Goal: Find specific page/section: Find specific page/section

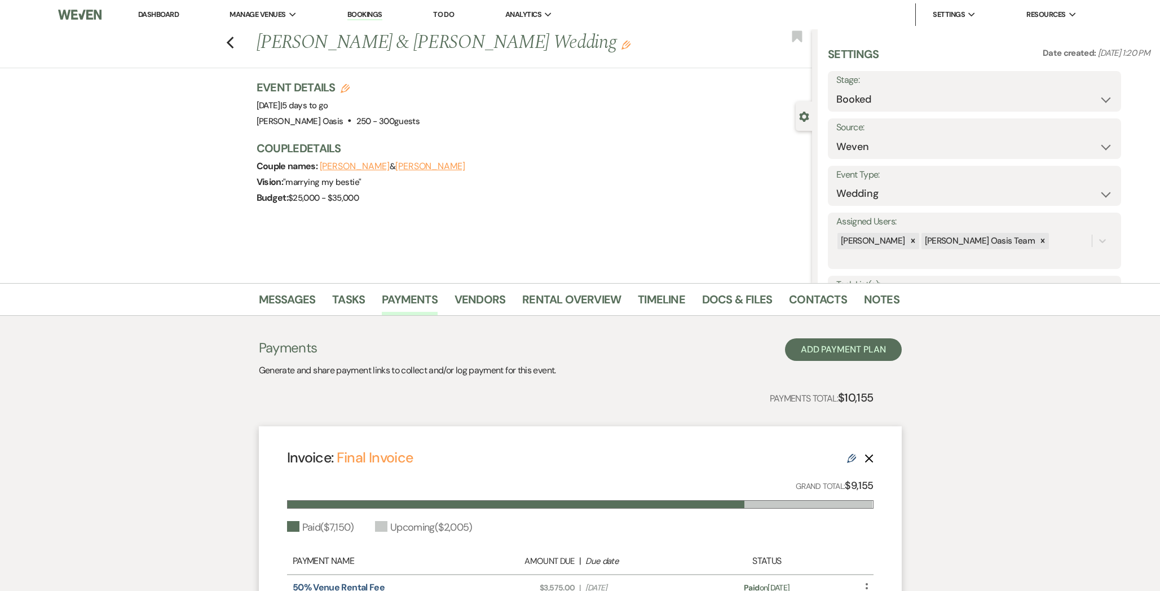
select select "1"
click at [157, 13] on link "Dashboard" at bounding box center [158, 15] width 41 height 10
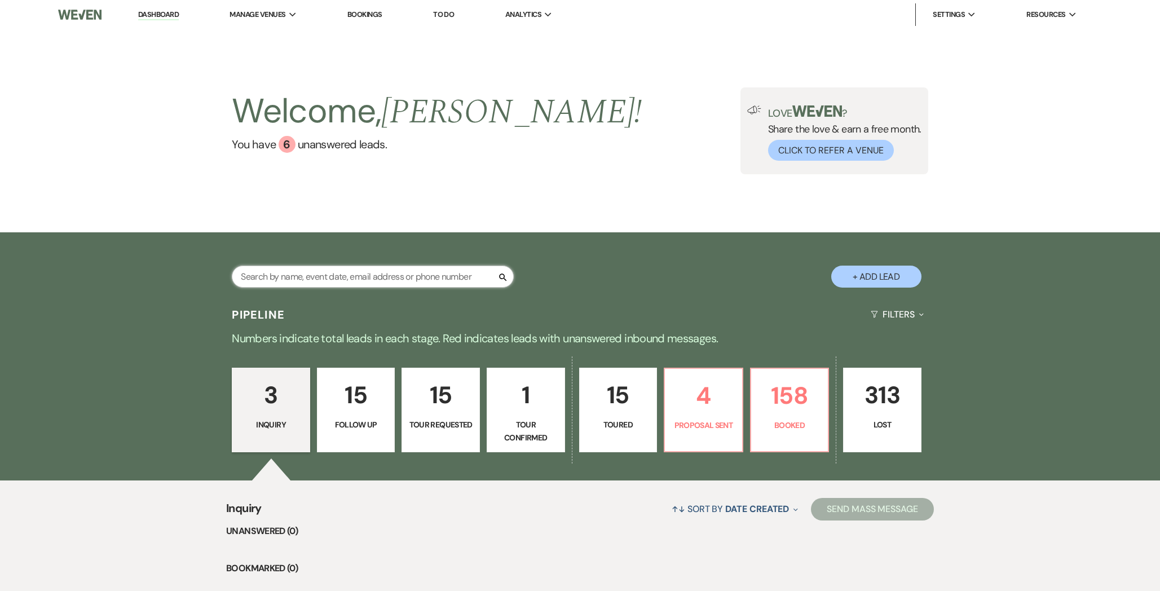
click at [293, 282] on input "text" at bounding box center [373, 277] width 282 height 22
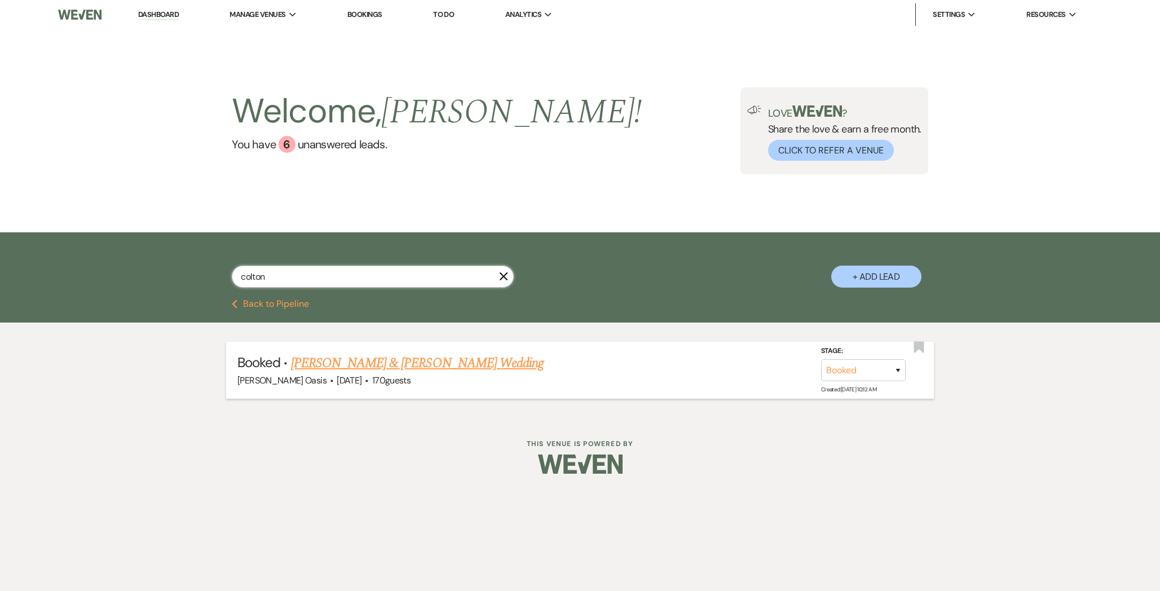
type input "colton"
click at [378, 369] on link "[PERSON_NAME] & [PERSON_NAME] Wedding" at bounding box center [417, 363] width 253 height 20
